Goal: Task Accomplishment & Management: Use online tool/utility

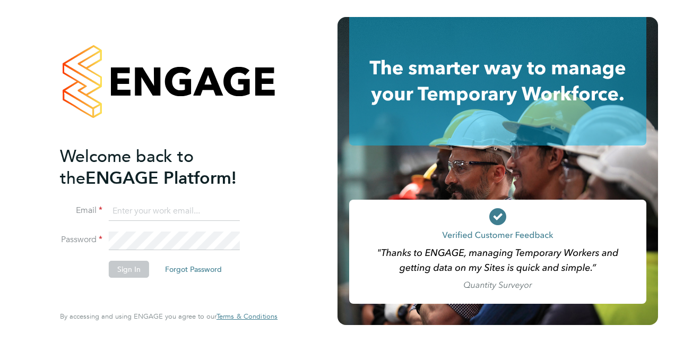
type input "chris.dragos@vistry.co.uk"
click at [249, 239] on li "Password" at bounding box center [163, 245] width 207 height 29
click at [130, 269] on button "Sign In" at bounding box center [129, 268] width 40 height 17
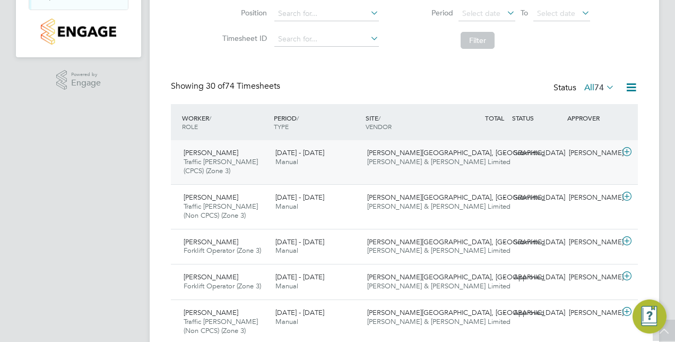
click at [586, 149] on div "[PERSON_NAME]" at bounding box center [591, 153] width 55 height 18
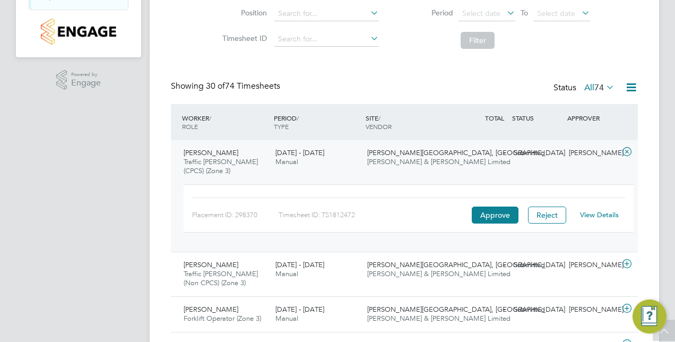
click at [593, 213] on link "View Details" at bounding box center [599, 214] width 39 height 9
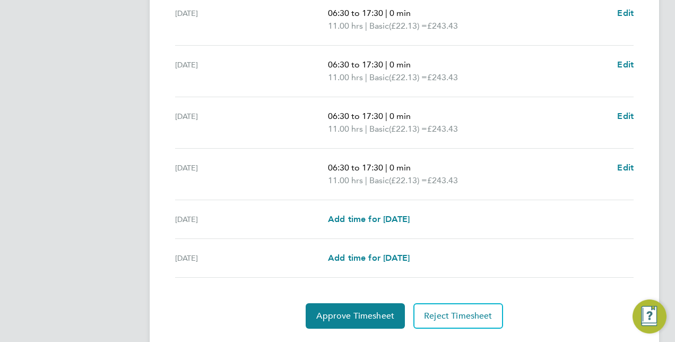
scroll to position [410, 0]
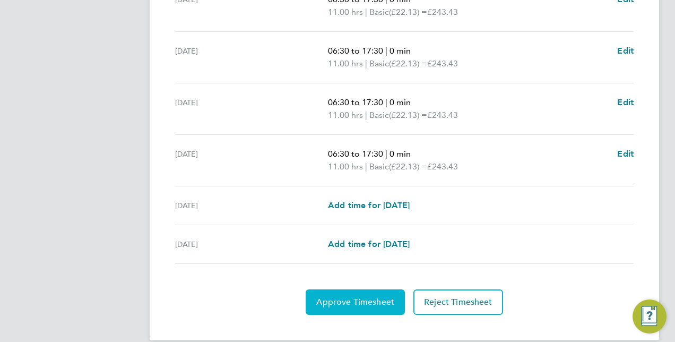
click at [378, 297] on span "Approve Timesheet" at bounding box center [355, 302] width 78 height 11
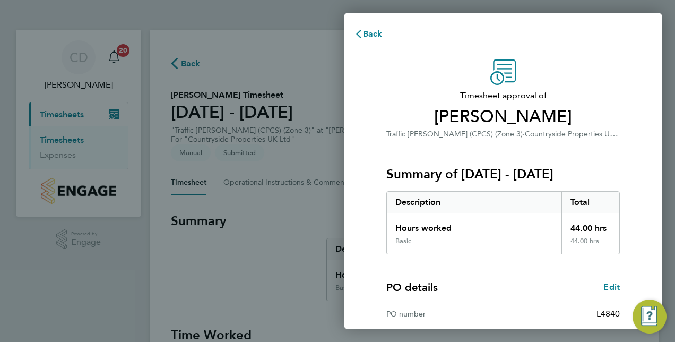
scroll to position [166, 0]
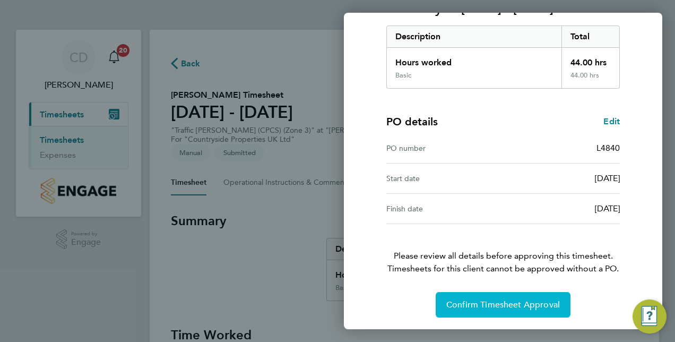
click at [498, 302] on span "Confirm Timesheet Approval" at bounding box center [503, 304] width 114 height 11
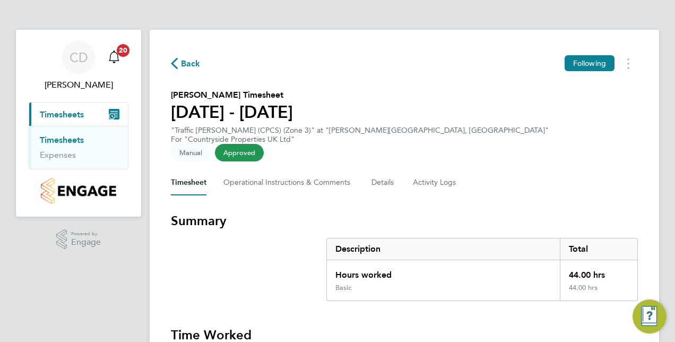
click at [192, 62] on span "Back" at bounding box center [191, 63] width 20 height 13
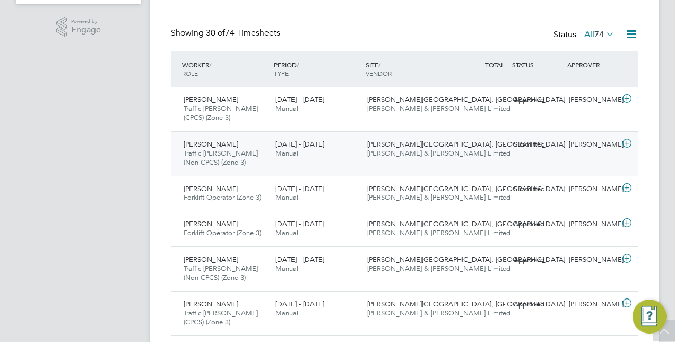
click at [421, 154] on span "[PERSON_NAME] & [PERSON_NAME] Limited" at bounding box center [438, 153] width 143 height 9
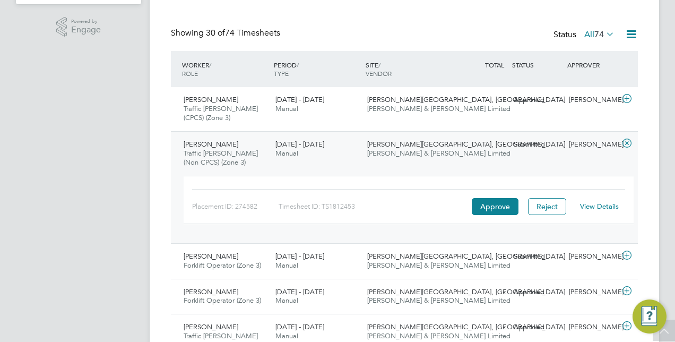
click at [599, 208] on link "View Details" at bounding box center [599, 206] width 39 height 9
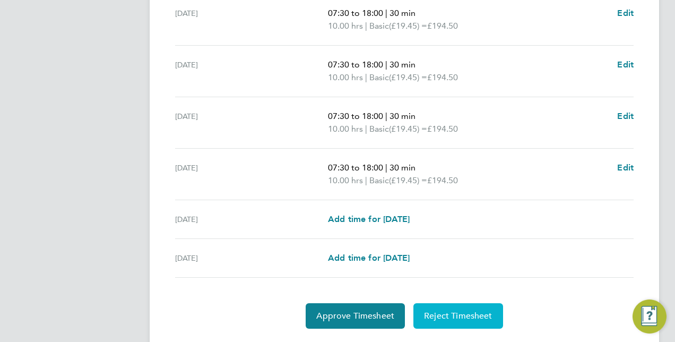
scroll to position [410, 0]
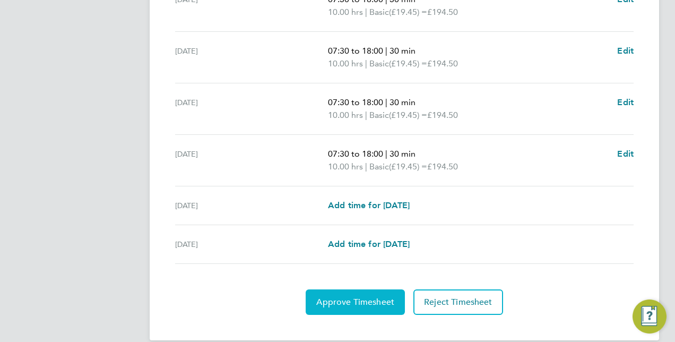
click at [344, 297] on span "Approve Timesheet" at bounding box center [355, 302] width 78 height 11
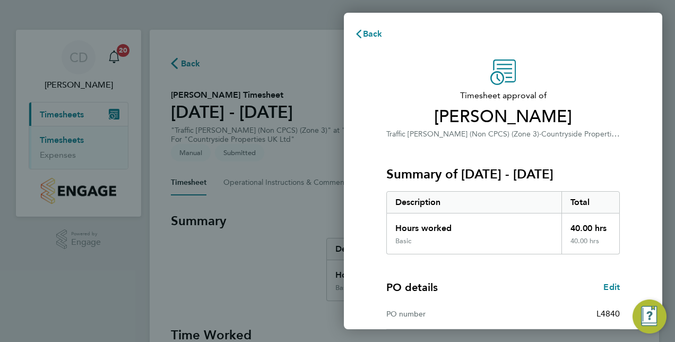
scroll to position [166, 0]
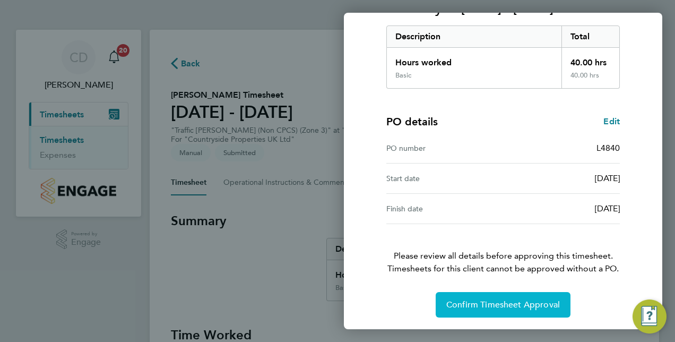
click at [500, 297] on button "Confirm Timesheet Approval" at bounding box center [502, 304] width 135 height 25
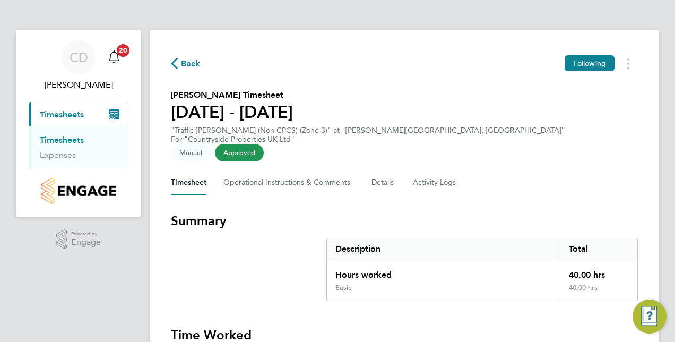
click at [185, 64] on span "Back" at bounding box center [191, 63] width 20 height 13
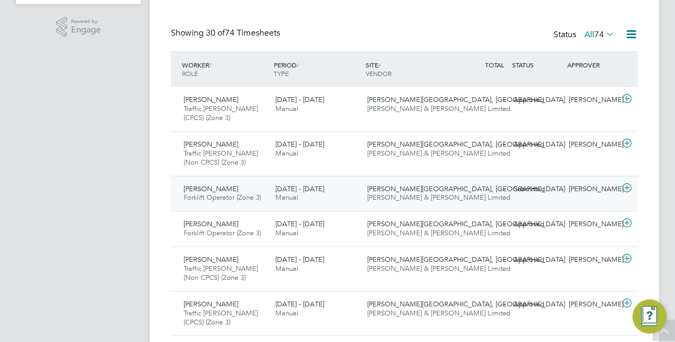
click at [397, 193] on span "[PERSON_NAME] & [PERSON_NAME] Limited" at bounding box center [438, 197] width 143 height 9
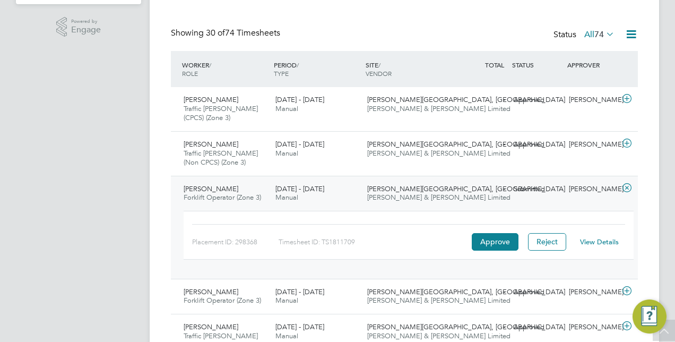
click at [595, 240] on link "View Details" at bounding box center [599, 241] width 39 height 9
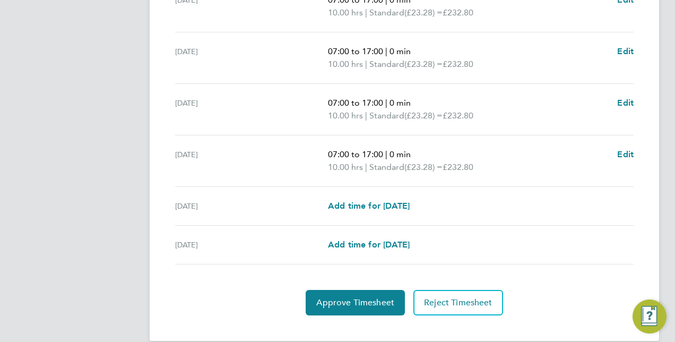
scroll to position [410, 0]
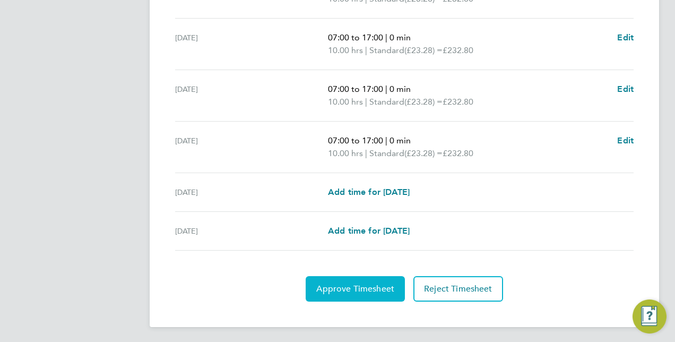
click at [349, 278] on button "Approve Timesheet" at bounding box center [355, 288] width 99 height 25
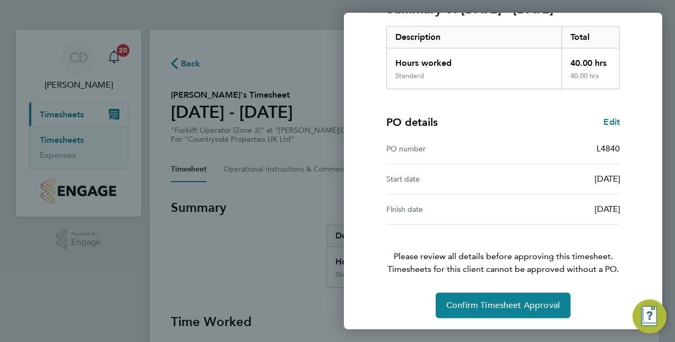
scroll to position [166, 0]
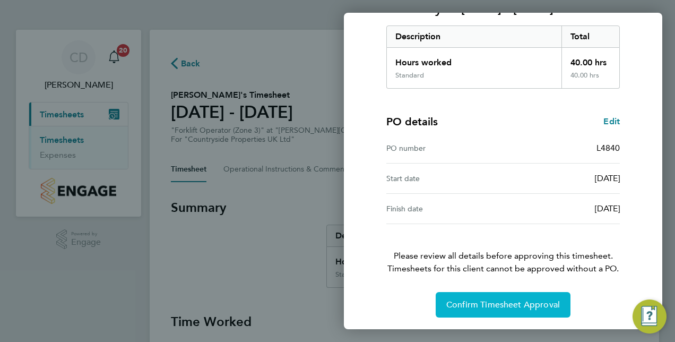
click at [503, 300] on span "Confirm Timesheet Approval" at bounding box center [503, 304] width 114 height 11
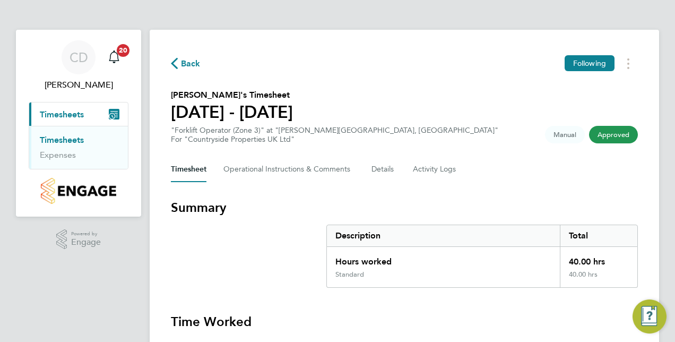
click at [194, 65] on span "Back" at bounding box center [191, 63] width 20 height 13
